Goal: Information Seeking & Learning: Understand process/instructions

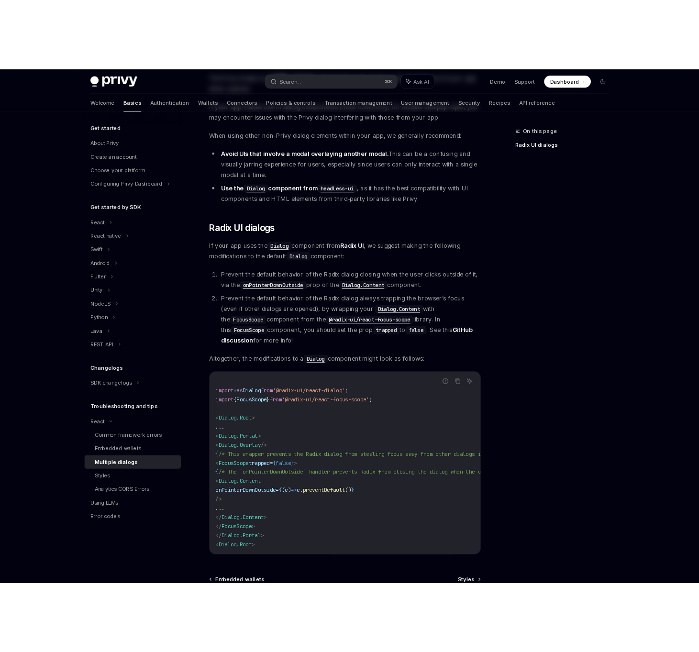
scroll to position [165, 0]
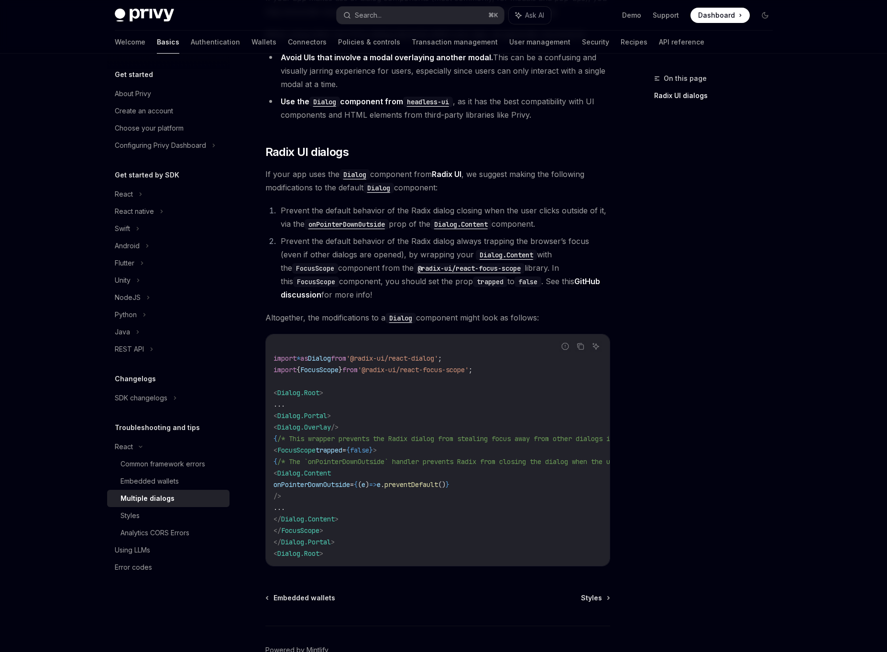
click at [331, 474] on span "Dialog.Content" at bounding box center [304, 473] width 54 height 9
copy span "Content"
click at [304, 486] on span "onPointerDownOutside" at bounding box center [312, 484] width 77 height 9
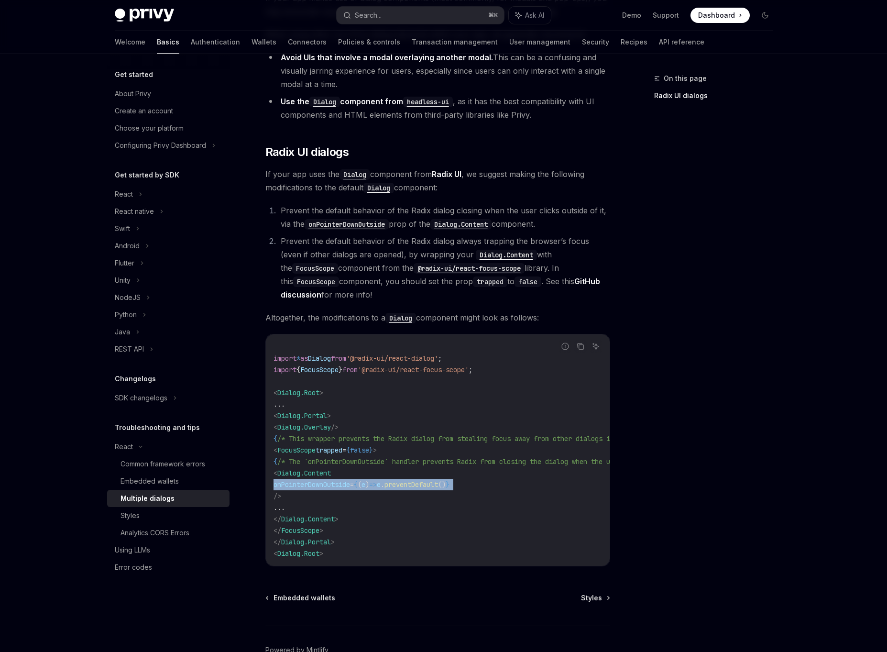
click at [304, 486] on span "onPointerDownOutside" at bounding box center [312, 484] width 77 height 9
copy code "onPointerDownOutside = { ( e ) => e . preventDefault () }"
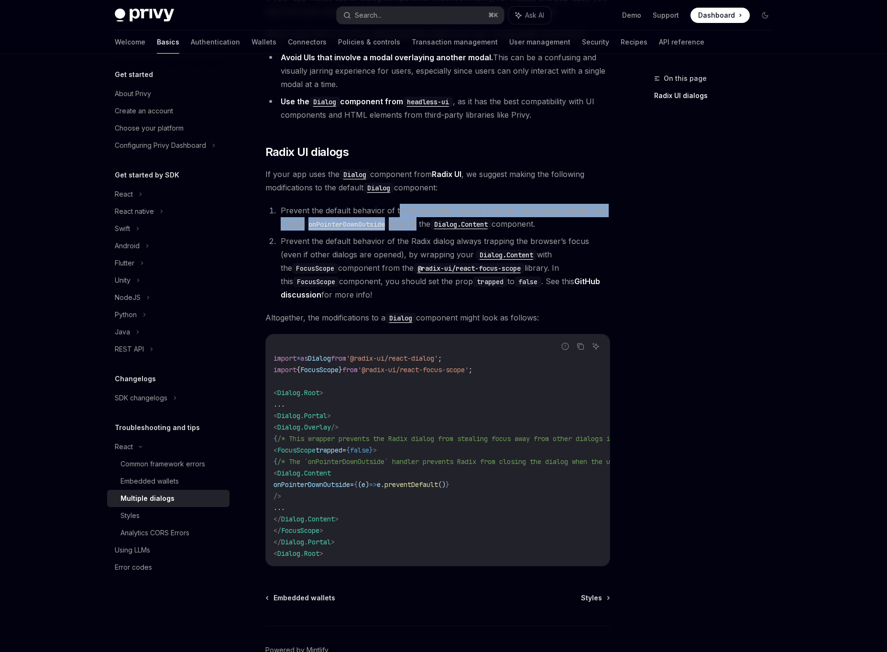
drag, startPoint x: 397, startPoint y: 208, endPoint x: 420, endPoint y: 219, distance: 25.5
click at [420, 219] on li "Prevent the default behavior of the Radix dialog closing when the user clicks o…" at bounding box center [444, 217] width 332 height 27
click at [419, 219] on li "Prevent the default behavior of the Radix dialog closing when the user clicks o…" at bounding box center [444, 217] width 332 height 27
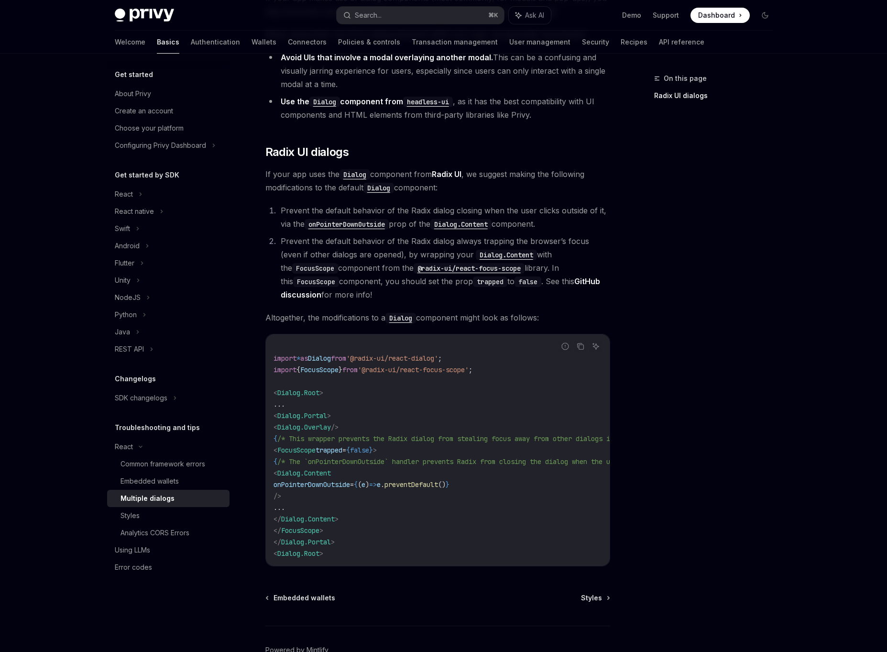
drag, startPoint x: 419, startPoint y: 212, endPoint x: 420, endPoint y: 237, distance: 24.9
click at [420, 236] on ol "Prevent the default behavior of the Radix dialog closing when the user clicks o…" at bounding box center [437, 253] width 345 height 98
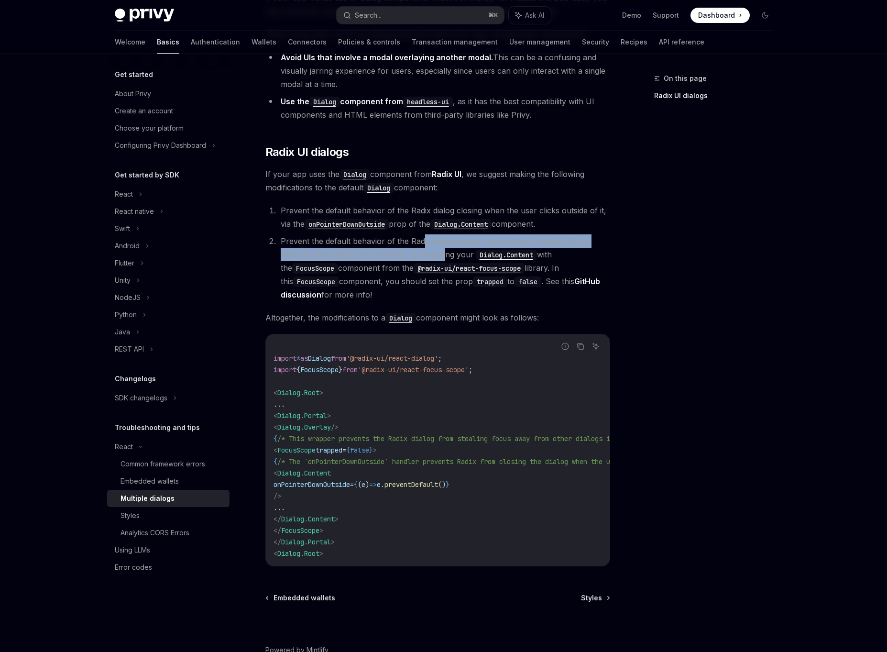
drag, startPoint x: 420, startPoint y: 237, endPoint x: 419, endPoint y: 258, distance: 20.6
click at [420, 255] on li "Prevent the default behavior of the Radix dialog always trapping the browser’s …" at bounding box center [444, 267] width 332 height 67
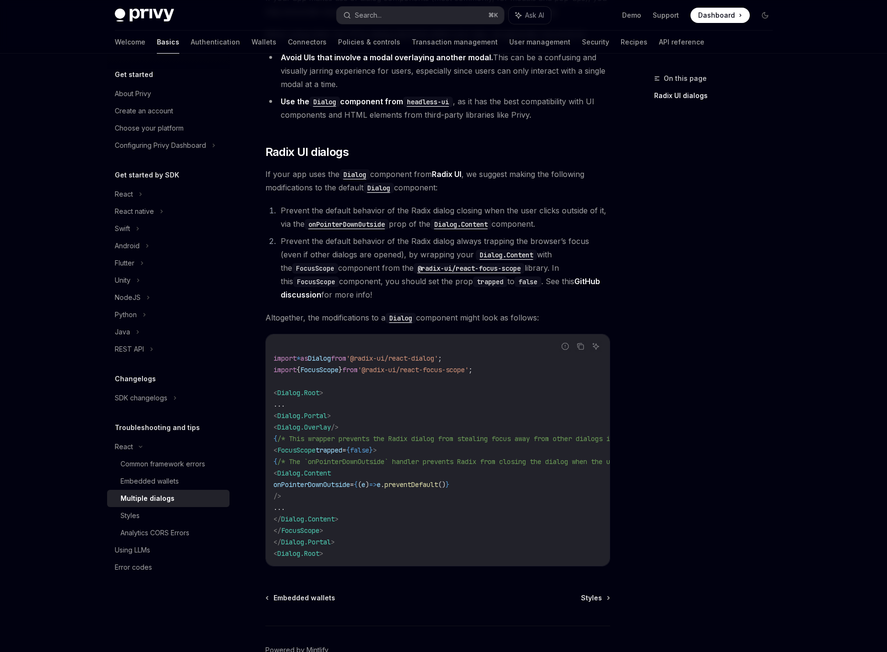
click at [418, 252] on li "Prevent the default behavior of the Radix dialog always trapping the browser’s …" at bounding box center [444, 267] width 332 height 67
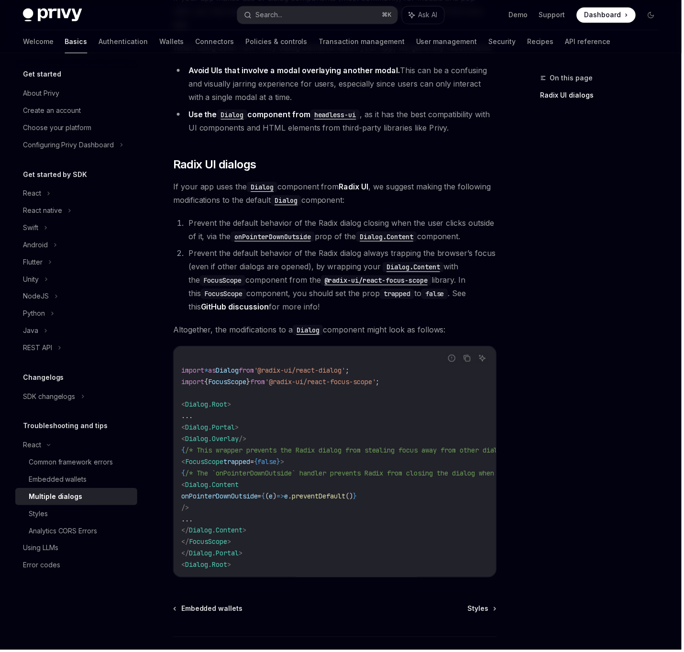
type textarea "*"
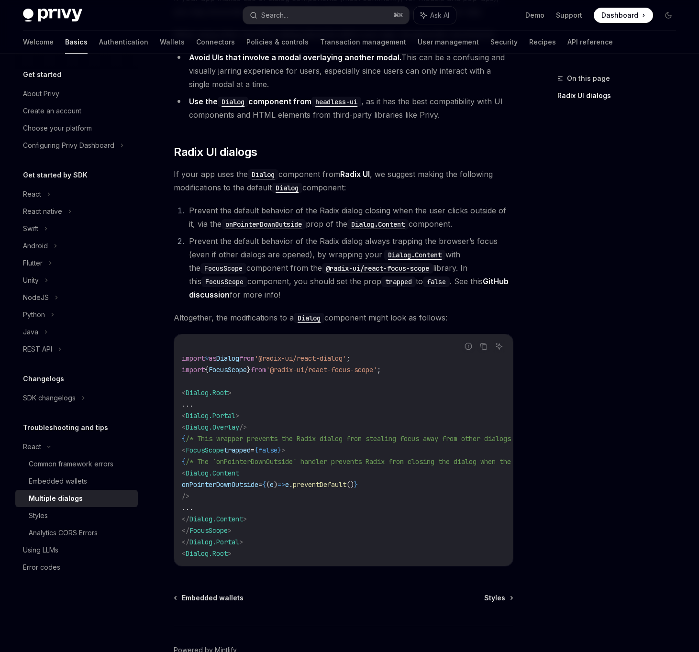
click at [385, 271] on code "@radix-ui/react-focus-scope" at bounding box center [377, 268] width 111 height 11
drag, startPoint x: 394, startPoint y: 369, endPoint x: 287, endPoint y: 372, distance: 106.7
click at [287, 372] on span "'@radix-ui/react-focus-scope'" at bounding box center [321, 369] width 111 height 9
copy span "@radix-ui/react-focus-scope"
click at [266, 367] on span "from" at bounding box center [258, 369] width 15 height 9
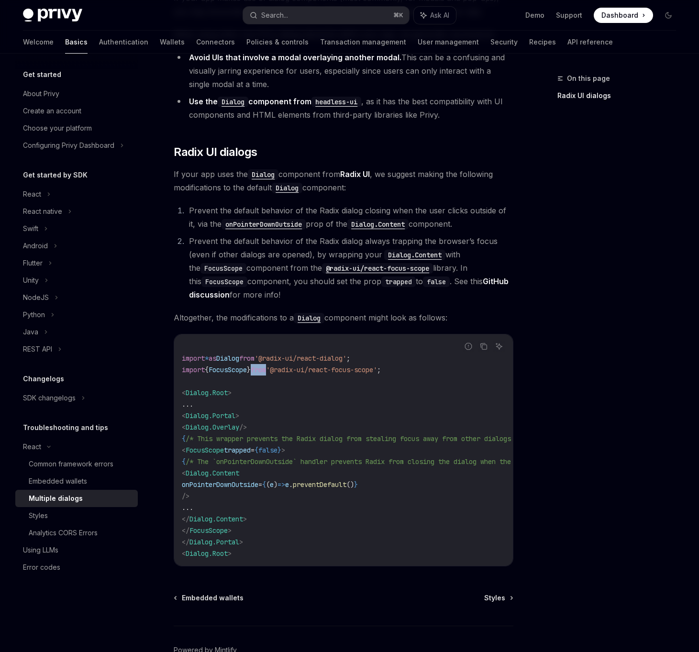
click at [266, 366] on span "from" at bounding box center [258, 369] width 15 height 9
click at [210, 293] on link "GitHub discussion" at bounding box center [348, 287] width 319 height 23
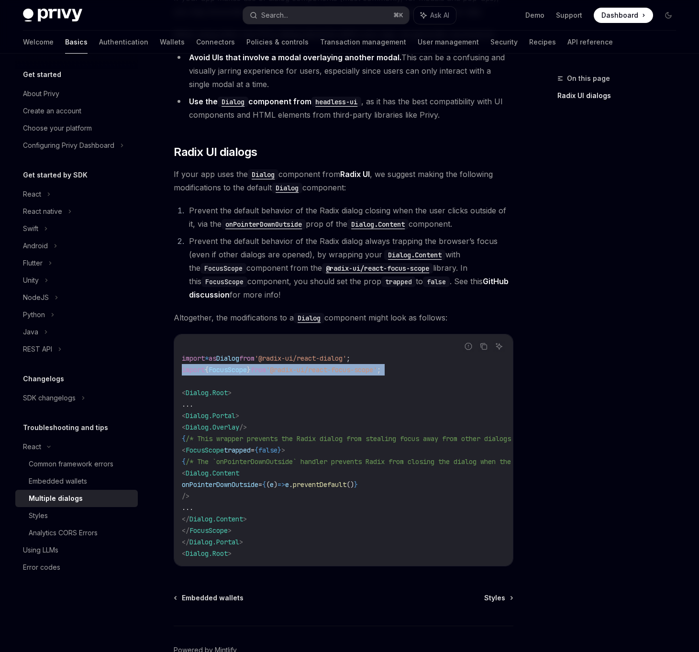
click at [359, 269] on code "@radix-ui/react-focus-scope" at bounding box center [377, 268] width 111 height 11
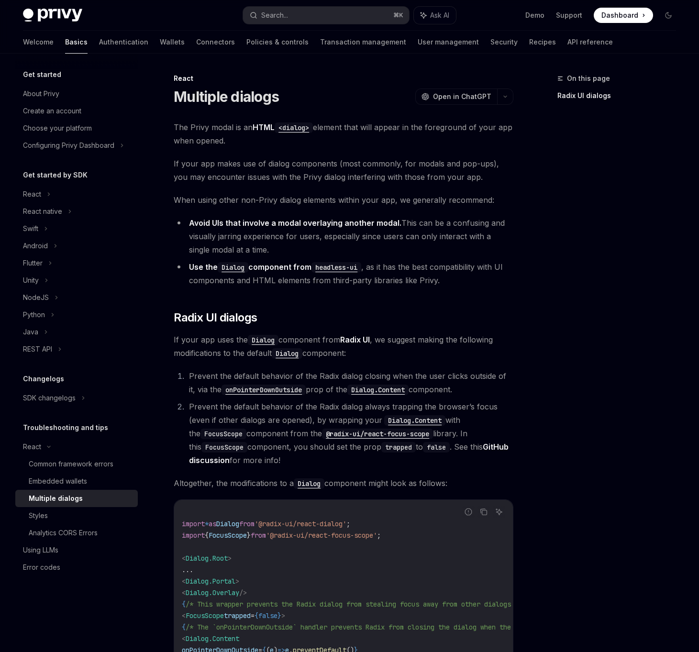
scroll to position [105, 0]
